Goal: Transaction & Acquisition: Purchase product/service

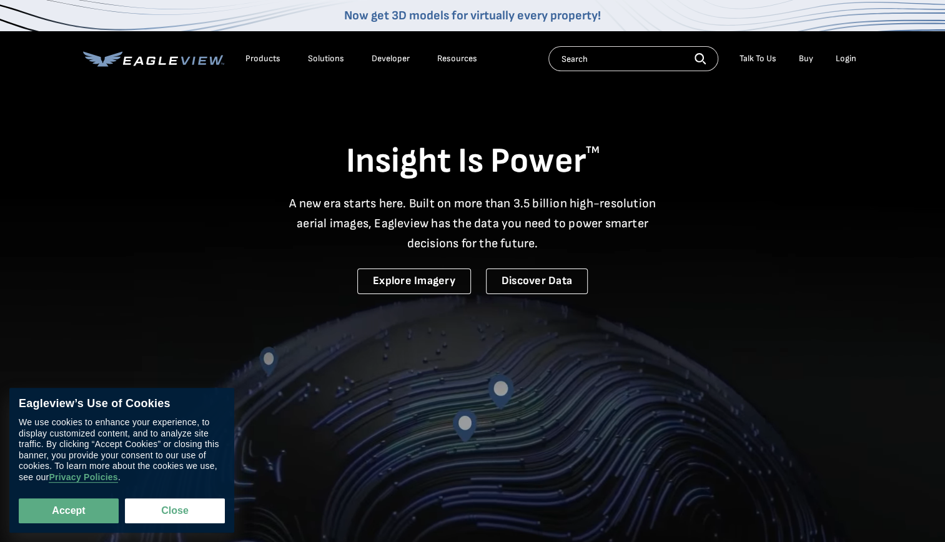
click at [845, 54] on div "Login" at bounding box center [846, 58] width 21 height 11
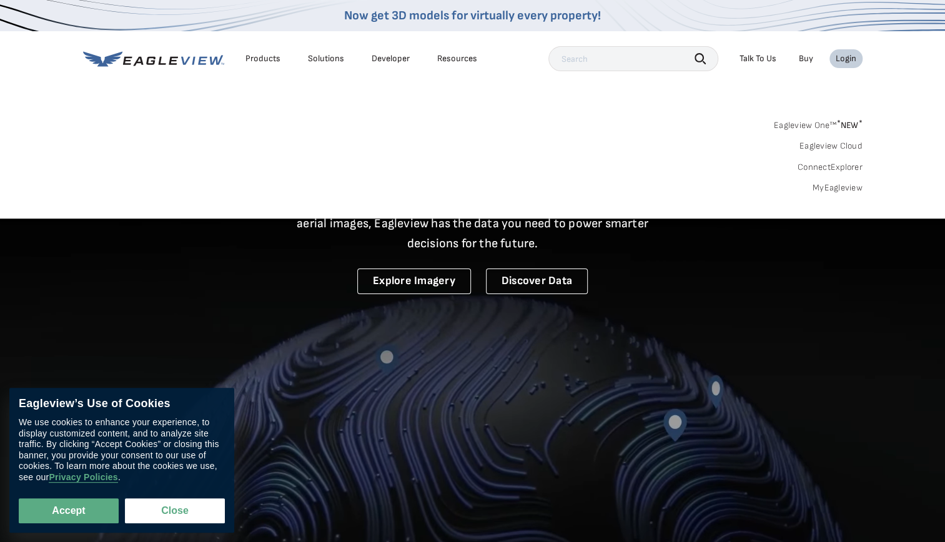
click at [826, 188] on link "MyEagleview" at bounding box center [837, 187] width 50 height 11
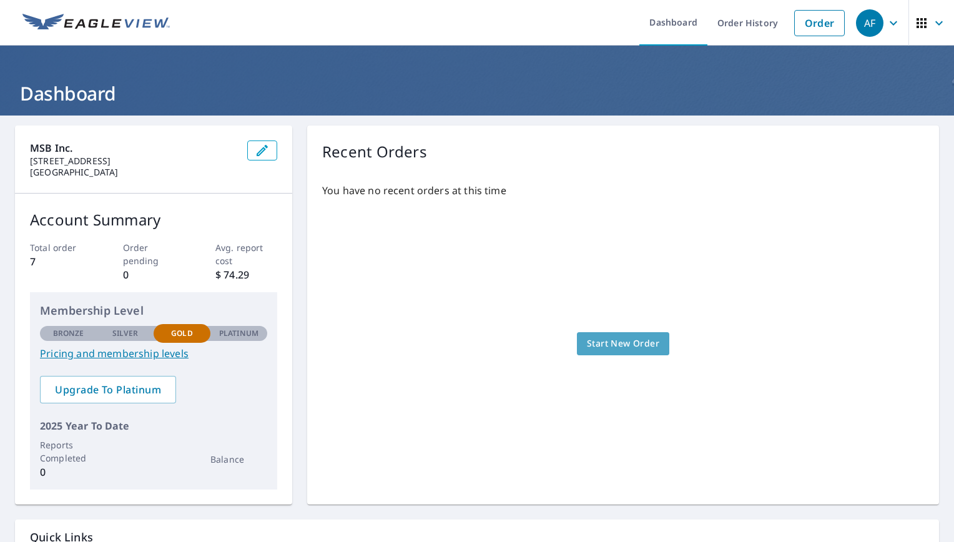
click at [628, 343] on span "Start New Order" at bounding box center [623, 344] width 72 height 16
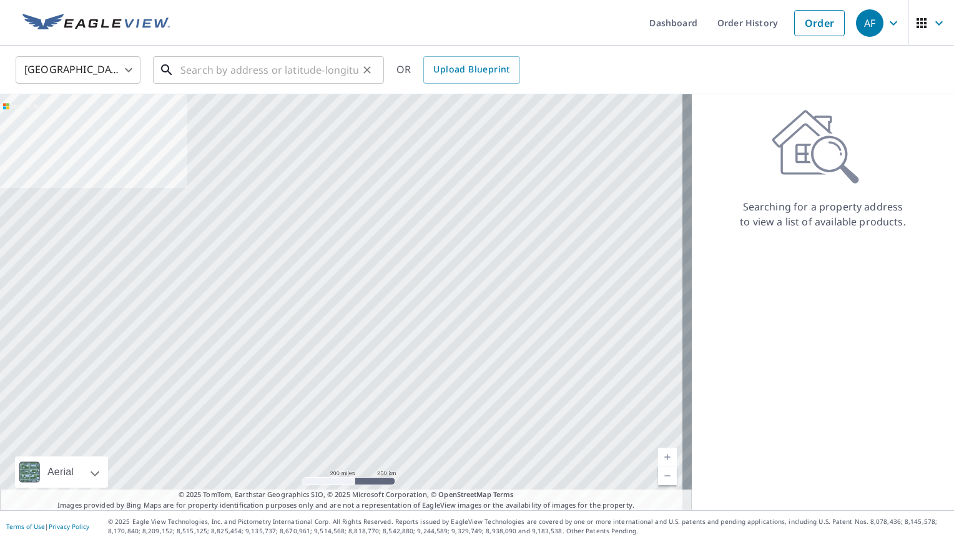
click at [261, 80] on input "text" at bounding box center [269, 69] width 178 height 35
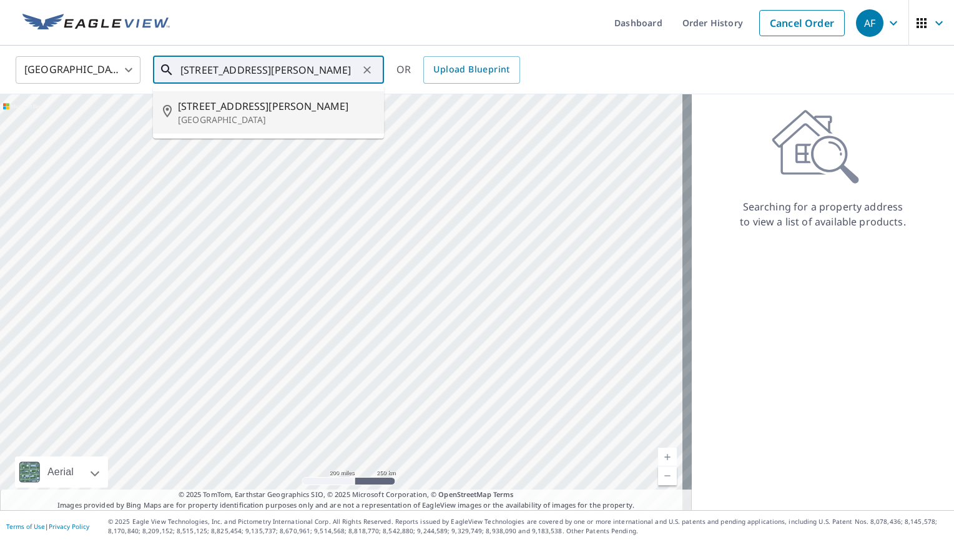
click at [264, 115] on p "[GEOGRAPHIC_DATA]" at bounding box center [276, 120] width 196 height 12
type input "[STREET_ADDRESS][PERSON_NAME]"
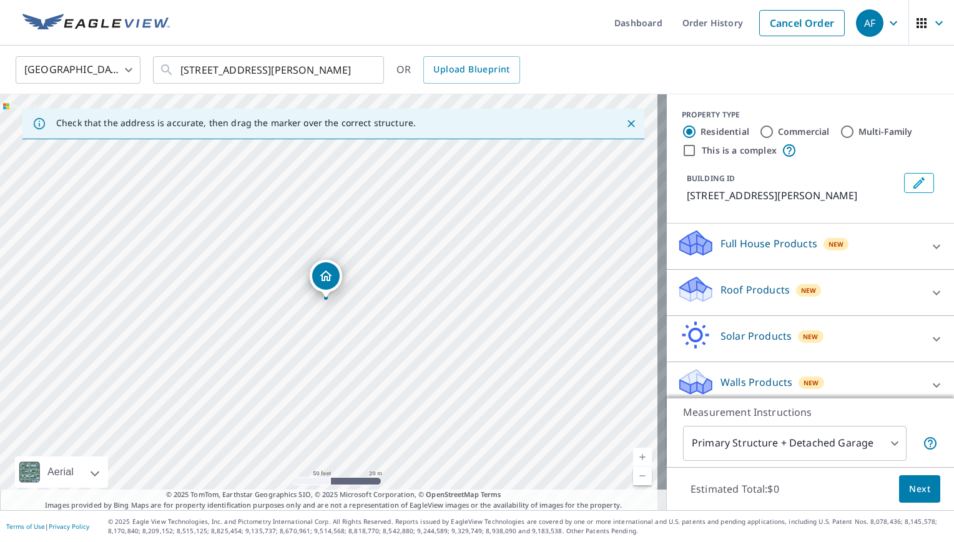
drag, startPoint x: 442, startPoint y: 392, endPoint x: 435, endPoint y: 353, distance: 40.0
click at [435, 353] on div "[STREET_ADDRESS][PERSON_NAME]" at bounding box center [333, 302] width 667 height 416
click at [796, 289] on div "New" at bounding box center [809, 290] width 26 height 12
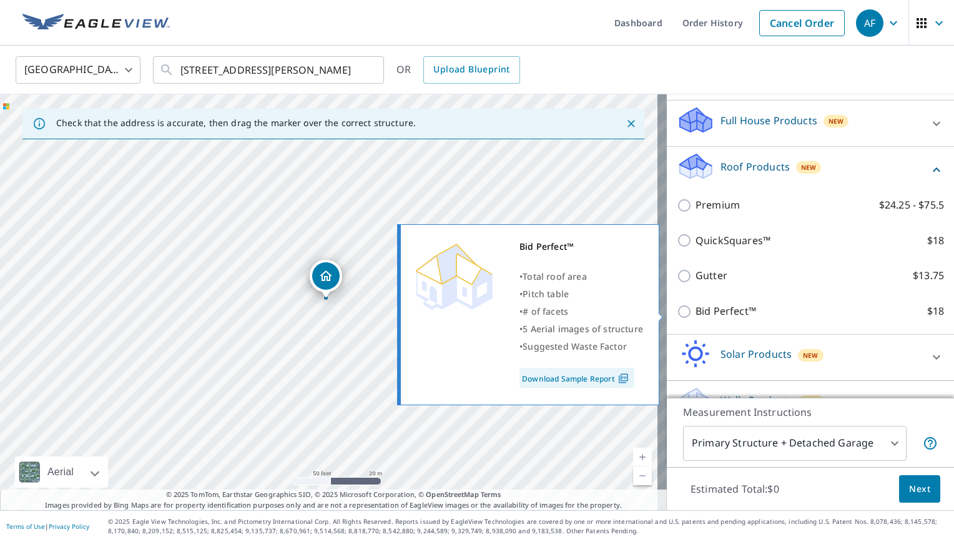
scroll to position [125, 0]
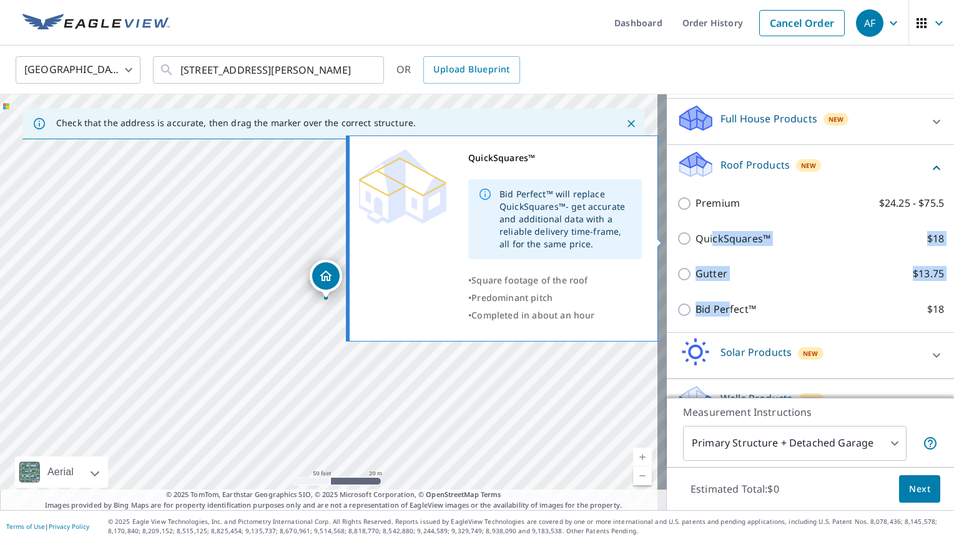
drag, startPoint x: 719, startPoint y: 310, endPoint x: 702, endPoint y: 224, distance: 87.9
click at [702, 224] on div "Premium $24.25 - $75.5 QuickSquares™ $18 Gutter $13.75 Bid Perfect™ $18" at bounding box center [810, 256] width 267 height 142
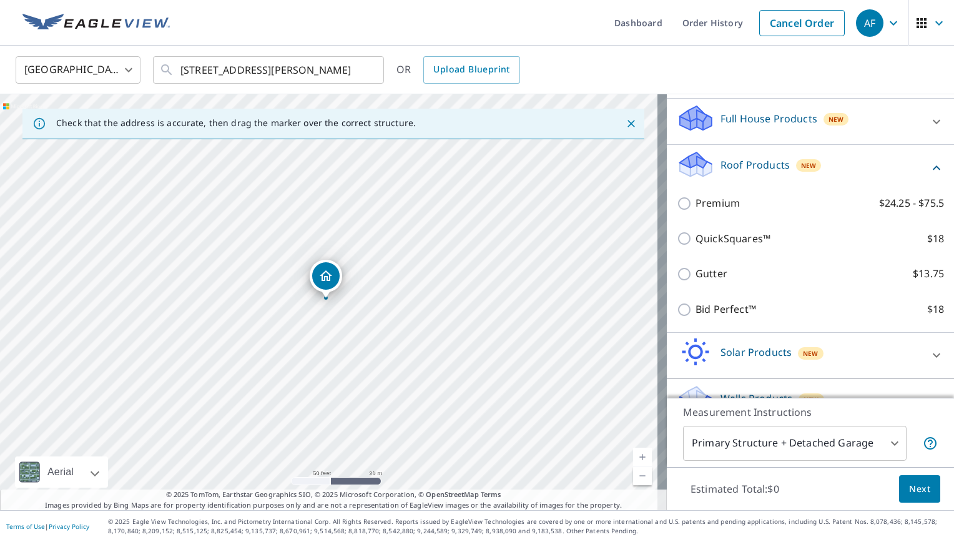
drag, startPoint x: 702, startPoint y: 224, endPoint x: 689, endPoint y: 207, distance: 21.0
click at [696, 207] on p "Premium" at bounding box center [718, 203] width 44 height 16
click at [689, 207] on input "Premium $24.25 - $75.5" at bounding box center [686, 203] width 19 height 15
checkbox input "true"
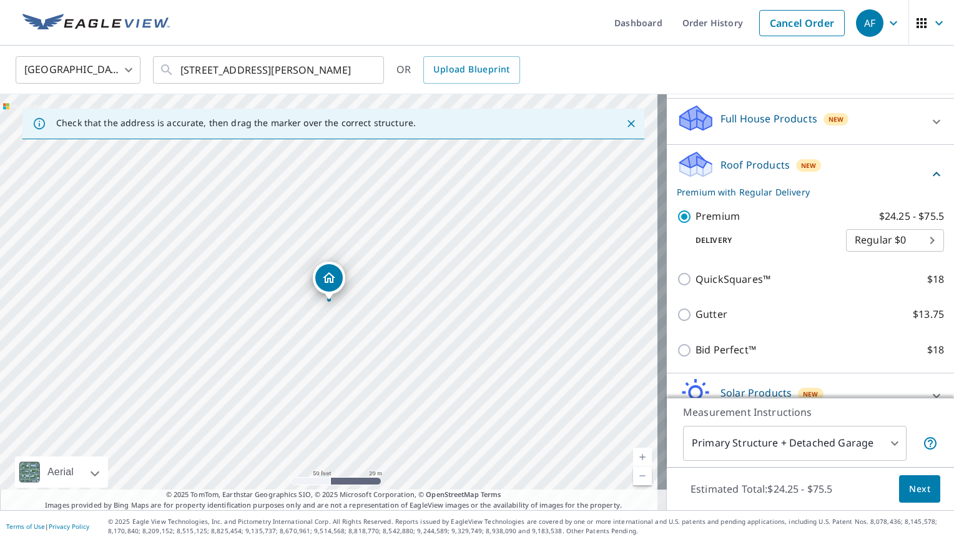
click at [915, 485] on span "Next" at bounding box center [919, 489] width 21 height 16
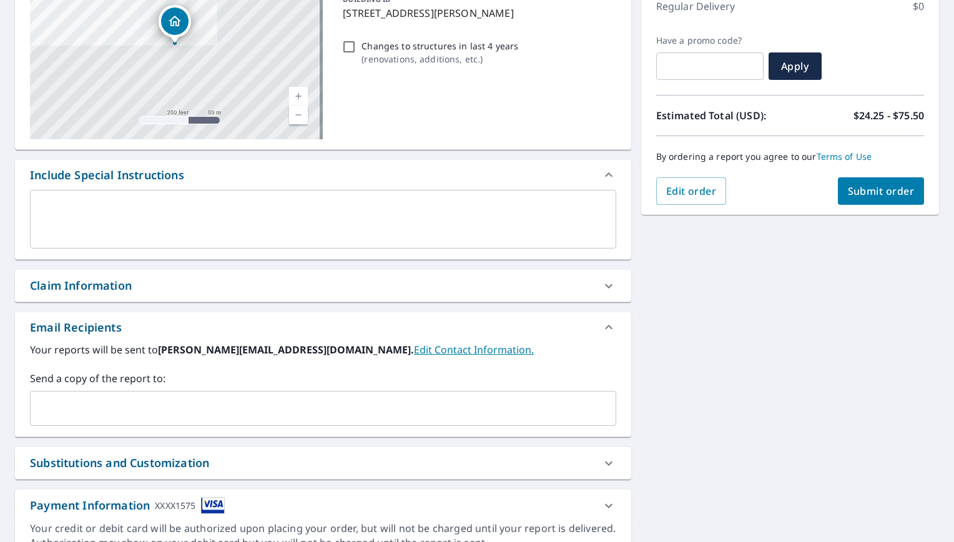
scroll to position [187, 0]
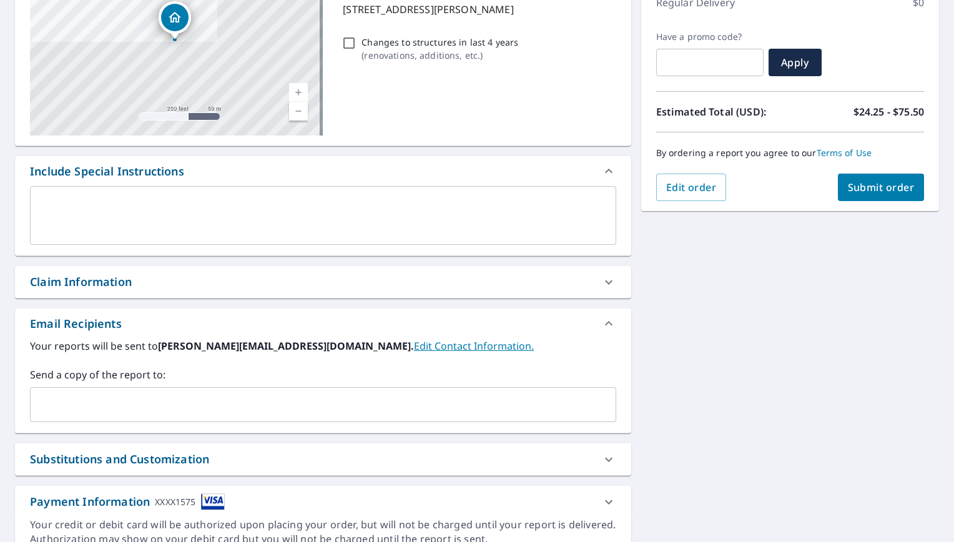
click at [111, 395] on input "text" at bounding box center [314, 405] width 556 height 24
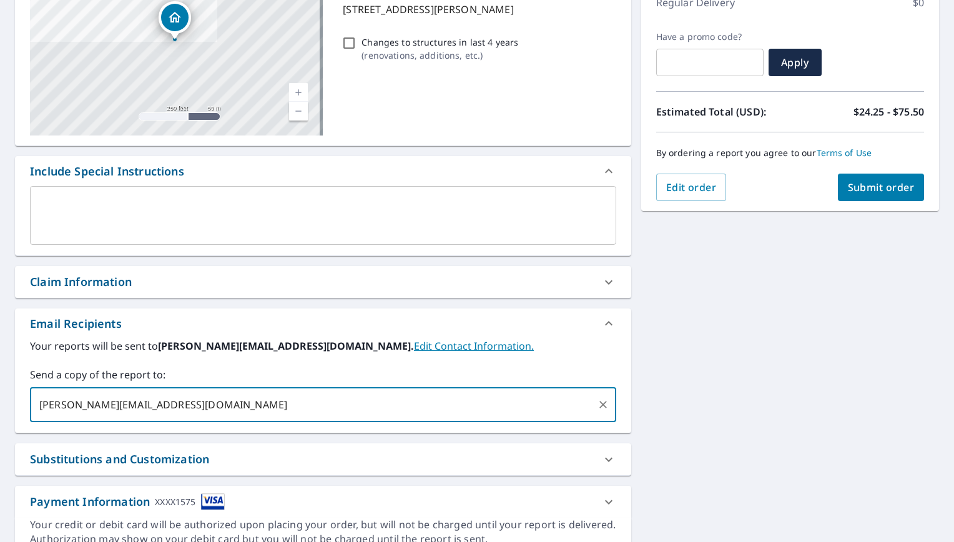
type input "[PERSON_NAME][EMAIL_ADDRESS][DOMAIN_NAME]"
click at [862, 186] on span "Submit order" at bounding box center [881, 187] width 67 height 14
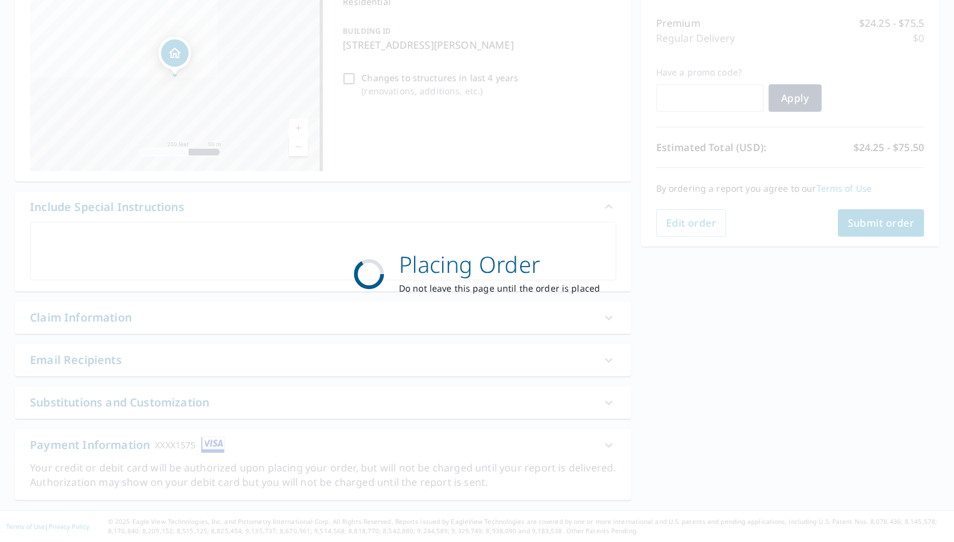
scroll to position [150, 0]
